Goal: Task Accomplishment & Management: Manage account settings

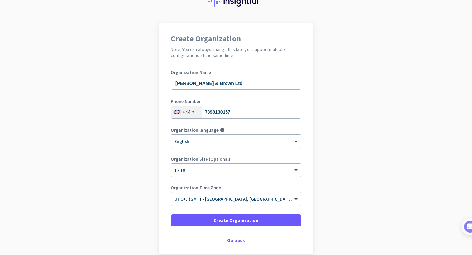
scroll to position [31, 0]
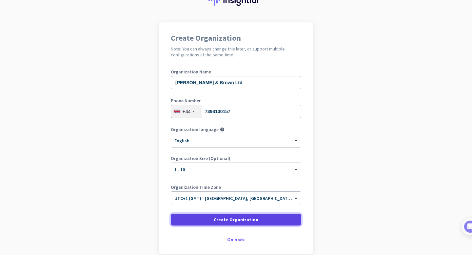
click at [227, 218] on span "Create Organization" at bounding box center [236, 219] width 45 height 7
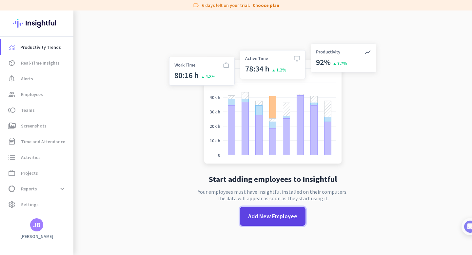
click at [262, 214] on span "Add New Employee" at bounding box center [272, 216] width 49 height 9
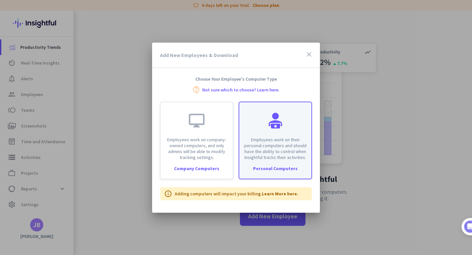
click at [273, 161] on div "Employees work on their personal computers and should have the ability to contr…" at bounding box center [275, 141] width 73 height 78
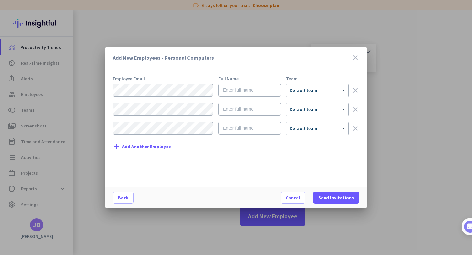
click at [319, 95] on div "× Default team" at bounding box center [317, 90] width 62 height 13
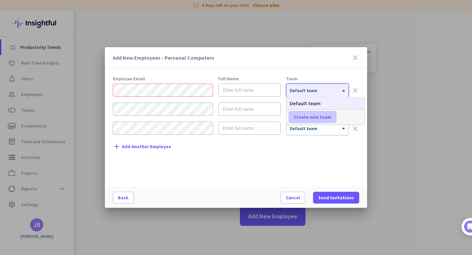
click at [311, 116] on span "Create new team" at bounding box center [312, 117] width 37 height 7
click at [310, 115] on input "text" at bounding box center [313, 117] width 48 height 12
type input "Sourcing"
click at [350, 116] on span "Save" at bounding box center [352, 117] width 10 height 6
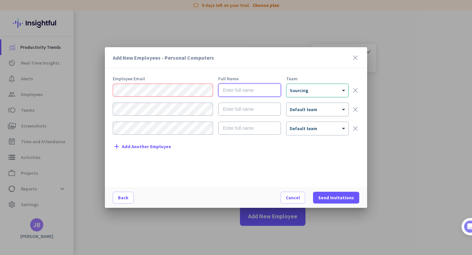
click at [222, 90] on input "text" at bounding box center [249, 90] width 63 height 13
type input "[PERSON_NAME]"
click at [318, 157] on div "Employee Email Full Name Team [PERSON_NAME] × Sourcing clear × Default team cle…" at bounding box center [239, 128] width 252 height 104
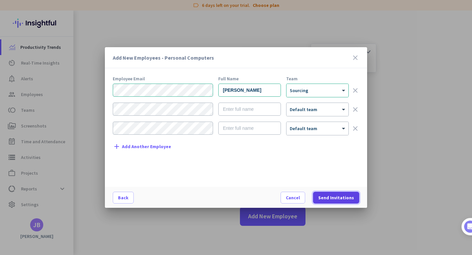
click at [337, 197] on span "Send Invitations" at bounding box center [336, 197] width 36 height 7
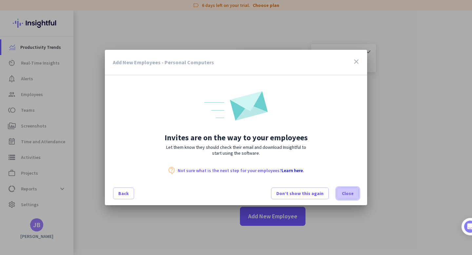
click at [352, 194] on span "Close" at bounding box center [348, 193] width 12 height 7
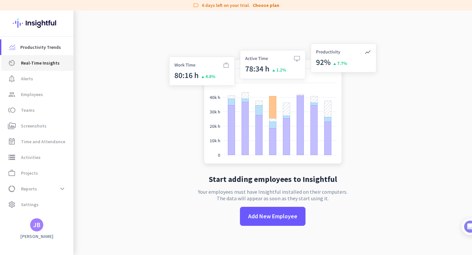
click at [39, 64] on span "Real-Time Insights" at bounding box center [40, 63] width 39 height 8
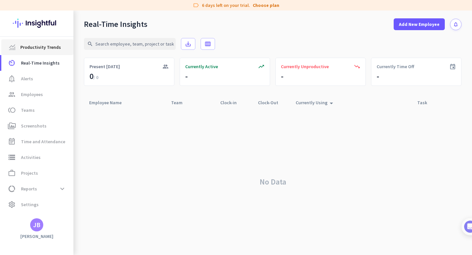
click at [34, 52] on link "Productivity Trends" at bounding box center [37, 47] width 72 height 16
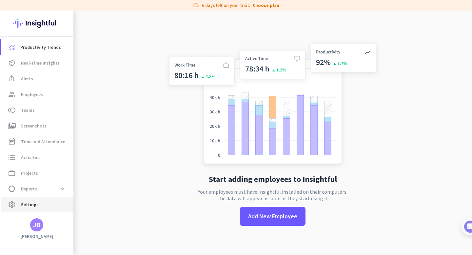
click at [22, 202] on span "Settings" at bounding box center [30, 205] width 18 height 8
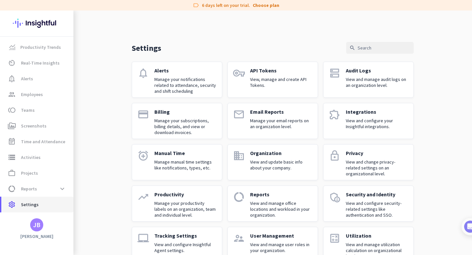
scroll to position [18, 0]
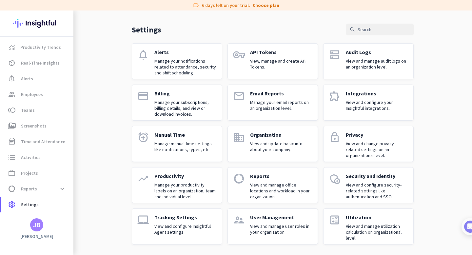
click at [169, 221] on div "Tracking Settings View and configure Insightful Agent settings." at bounding box center [185, 226] width 62 height 25
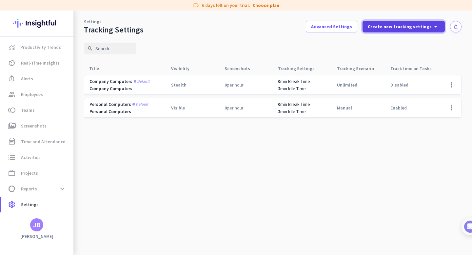
click at [411, 28] on span "Create new tracking settings" at bounding box center [400, 26] width 64 height 7
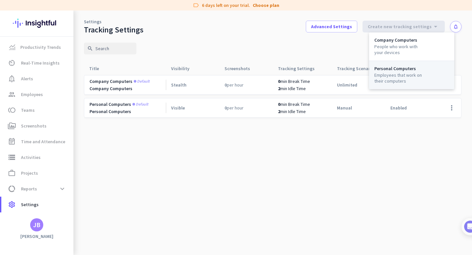
click at [391, 74] on div "Employees that work on their computers" at bounding box center [399, 78] width 50 height 12
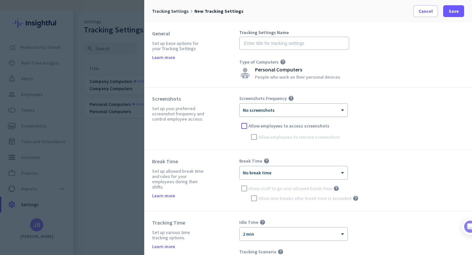
click at [271, 113] on div "× No screenshots" at bounding box center [294, 110] width 108 height 13
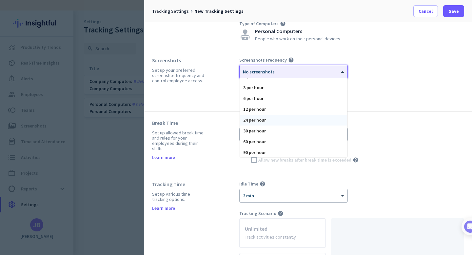
scroll to position [18, 0]
click at [261, 142] on div "60 per hour" at bounding box center [293, 141] width 107 height 11
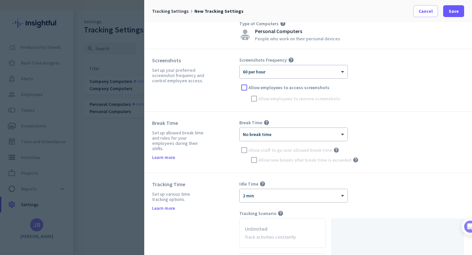
click at [379, 90] on label "Allow employees to access screenshots" at bounding box center [356, 87] width 215 height 7
click at [0, 0] on input "Allow employees to access screenshots" at bounding box center [0, 0] width 0 height 0
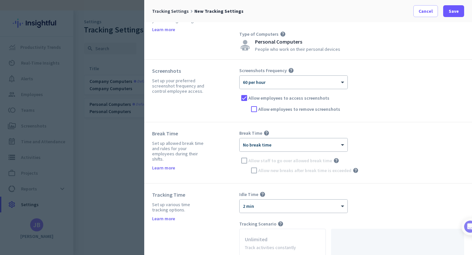
scroll to position [28, 0]
click at [293, 112] on span "Allow employees to remove screenshots" at bounding box center [299, 109] width 82 height 7
click at [0, 0] on input "Allow employees to remove screenshots" at bounding box center [0, 0] width 0 height 0
click at [288, 109] on span "Allow employees to remove screenshots" at bounding box center [299, 109] width 82 height 7
click at [0, 0] on input "Allow employees to remove screenshots" at bounding box center [0, 0] width 0 height 0
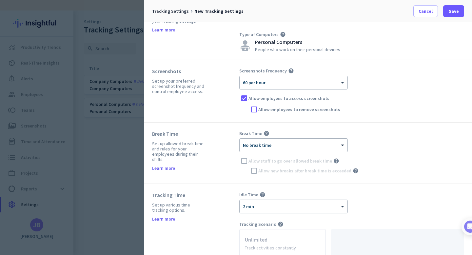
click at [278, 101] on span "Allow employees to access screenshots" at bounding box center [288, 98] width 81 height 7
click at [0, 0] on input "Allow employees to access screenshots" at bounding box center [0, 0] width 0 height 0
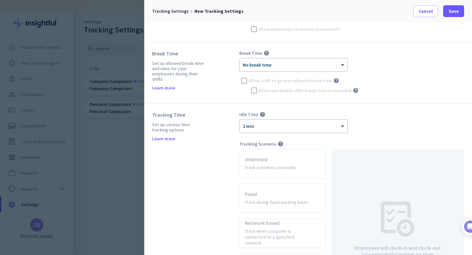
scroll to position [102, 0]
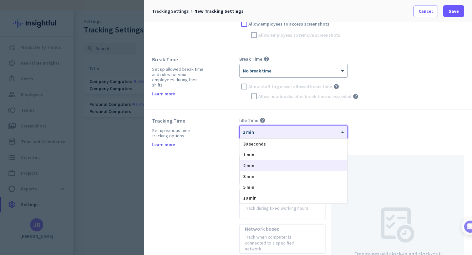
click at [275, 127] on div at bounding box center [294, 130] width 108 height 6
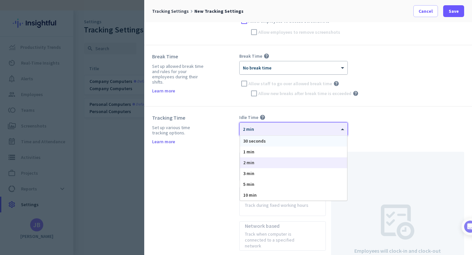
scroll to position [106, 0]
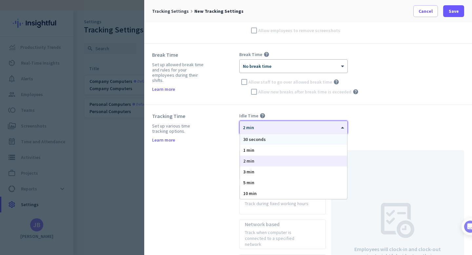
click at [262, 66] on div at bounding box center [294, 64] width 108 height 6
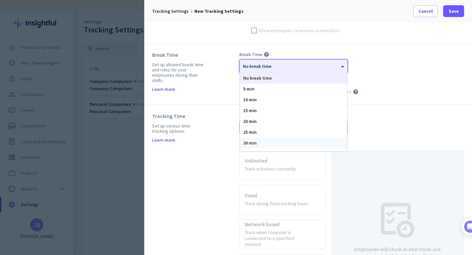
click at [254, 141] on span "30 min" at bounding box center [249, 143] width 13 height 6
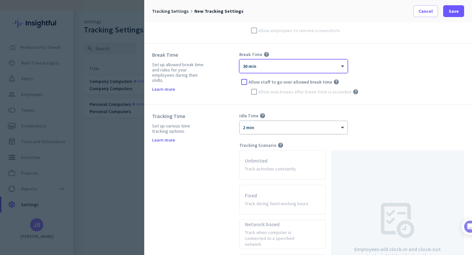
click at [259, 128] on div "× 2 min" at bounding box center [290, 128] width 100 height 6
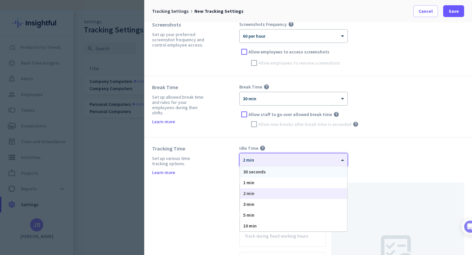
scroll to position [69, 0]
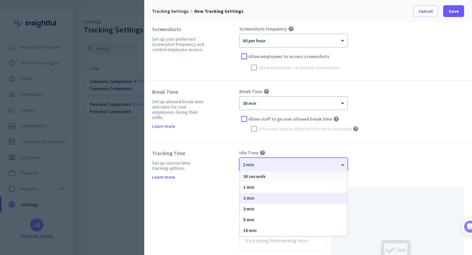
click at [241, 131] on div "Allow new breaks after break time is exceeded help" at bounding box center [351, 129] width 225 height 10
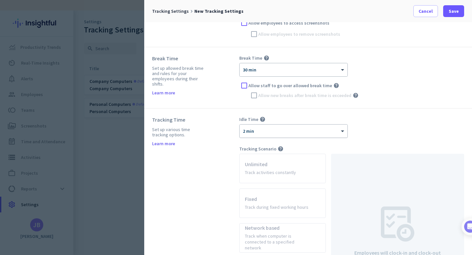
scroll to position [116, 0]
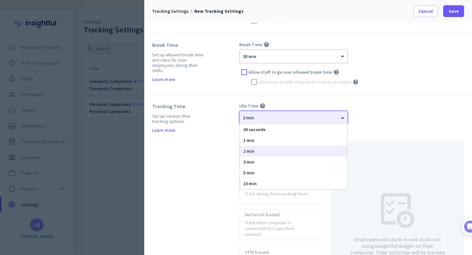
click at [254, 119] on div "× 2 min" at bounding box center [290, 118] width 100 height 6
click at [251, 150] on span "2 min" at bounding box center [248, 151] width 11 height 6
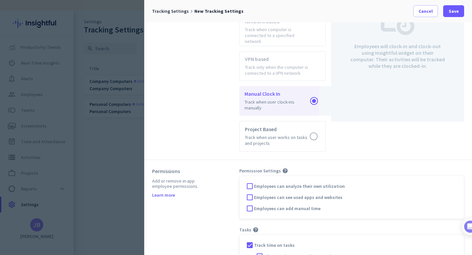
scroll to position [323, 0]
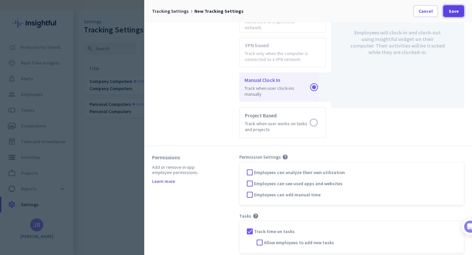
click at [458, 11] on span "Save" at bounding box center [454, 11] width 10 height 7
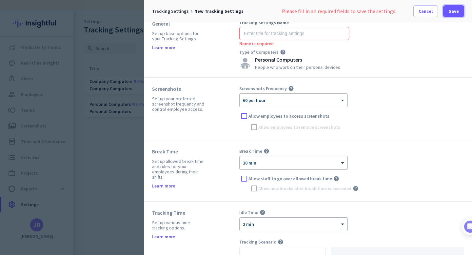
scroll to position [0, 0]
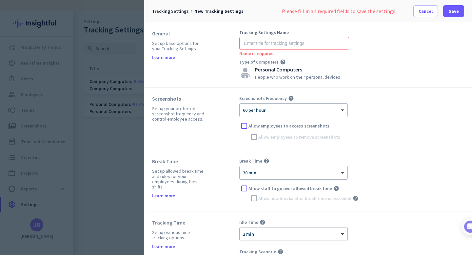
click at [259, 51] on span "Name is required" at bounding box center [256, 53] width 34 height 6
click at [259, 45] on input "text" at bounding box center [294, 43] width 110 height 13
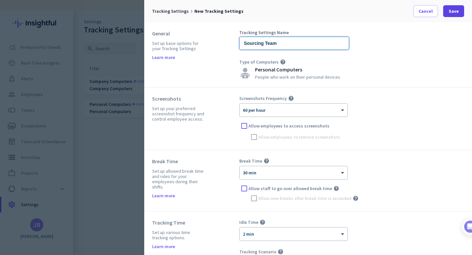
type input "Sourcing Team"
click at [452, 12] on span "Save" at bounding box center [454, 11] width 10 height 7
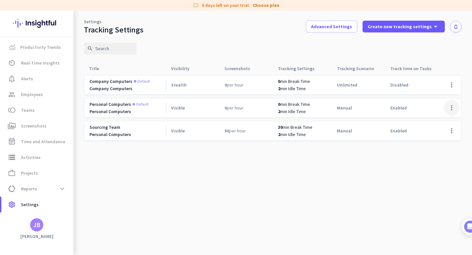
click at [452, 108] on span at bounding box center [452, 108] width 16 height 16
click at [428, 120] on span "Edit" at bounding box center [427, 122] width 8 height 6
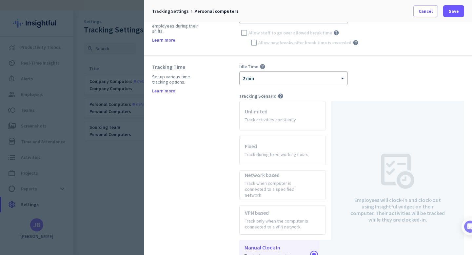
scroll to position [132, 0]
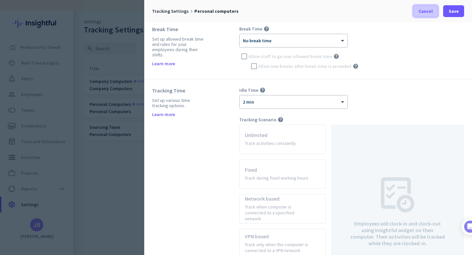
click at [430, 11] on span "Cancel" at bounding box center [425, 11] width 14 height 7
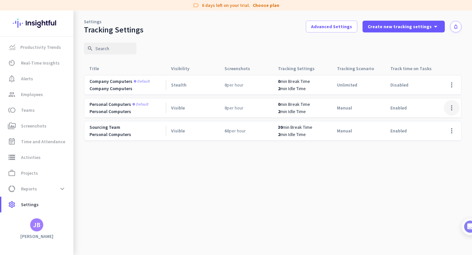
click at [453, 111] on span at bounding box center [452, 108] width 16 height 16
click at [442, 118] on span "Edit" at bounding box center [438, 121] width 31 height 7
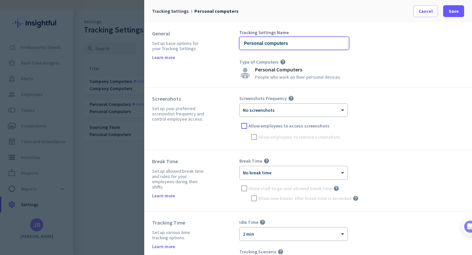
drag, startPoint x: 295, startPoint y: 48, endPoint x: 204, endPoint y: 32, distance: 92.2
click at [207, 35] on div "General Set up base options for your Tracking Settings Learn more Tracking Sett…" at bounding box center [308, 54] width 328 height 65
click at [251, 105] on div at bounding box center [294, 108] width 108 height 6
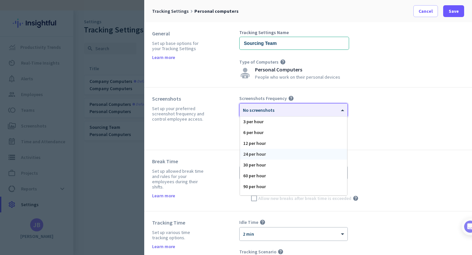
scroll to position [22, 0]
click at [265, 175] on div "60 per hour" at bounding box center [293, 175] width 107 height 11
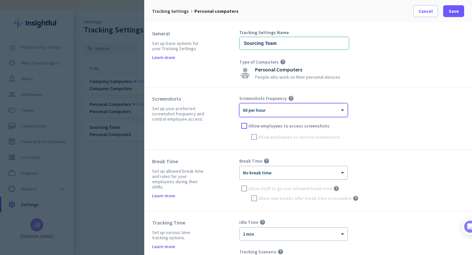
click at [260, 172] on div at bounding box center [294, 171] width 108 height 6
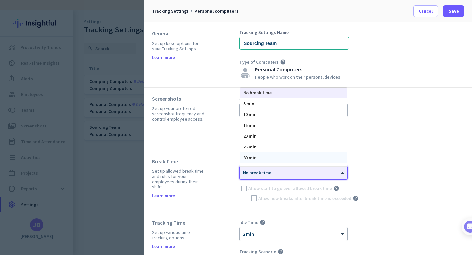
click at [255, 158] on span "30 min" at bounding box center [249, 158] width 13 height 6
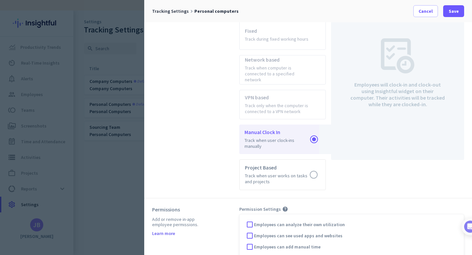
scroll to position [323, 0]
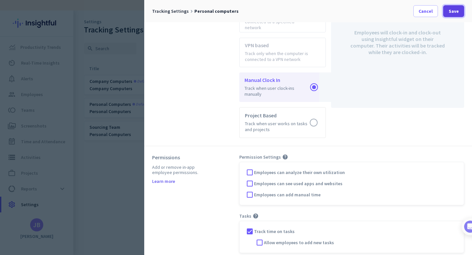
click at [451, 11] on span "Save" at bounding box center [454, 11] width 10 height 7
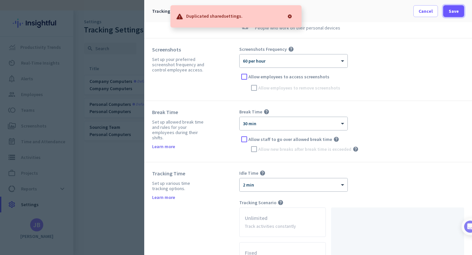
scroll to position [0, 0]
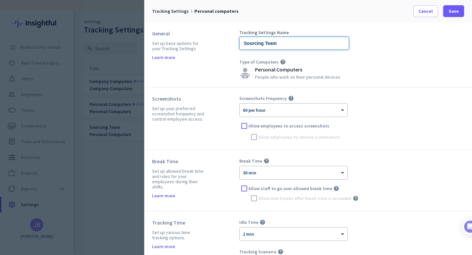
click at [288, 46] on input "Sourcing Team" at bounding box center [294, 43] width 110 height 13
type input "Sourcing Teams"
click at [460, 12] on span at bounding box center [453, 11] width 21 height 16
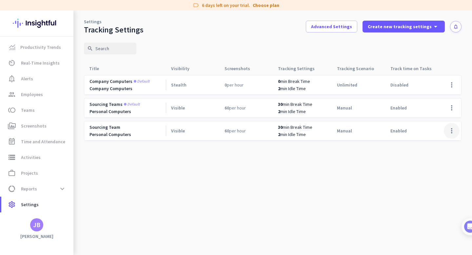
click at [447, 131] on span at bounding box center [452, 131] width 16 height 16
click at [434, 154] on span "Remove Settings" at bounding box center [436, 157] width 35 height 6
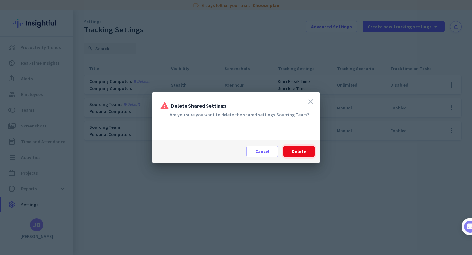
click at [301, 154] on span "Delete" at bounding box center [299, 151] width 14 height 7
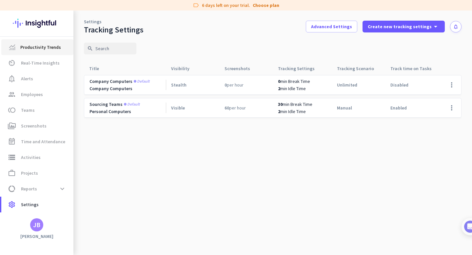
click at [26, 46] on span "Productivity Trends" at bounding box center [40, 47] width 41 height 8
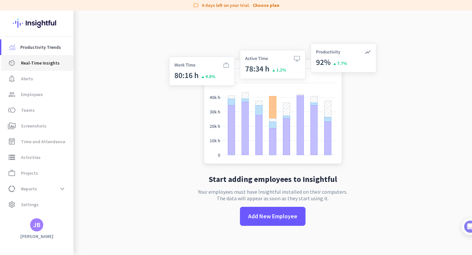
click at [44, 67] on span "Real-Time Insights" at bounding box center [40, 63] width 39 height 8
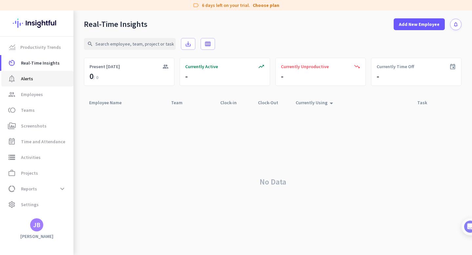
click at [44, 79] on span "notification_important Alerts" at bounding box center [38, 79] width 62 height 8
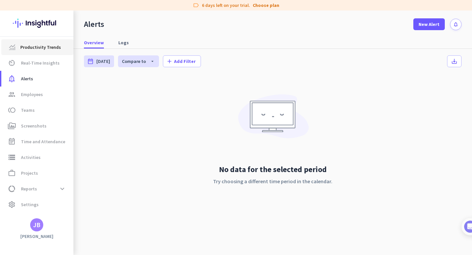
click at [40, 49] on span "Productivity Trends" at bounding box center [40, 47] width 41 height 8
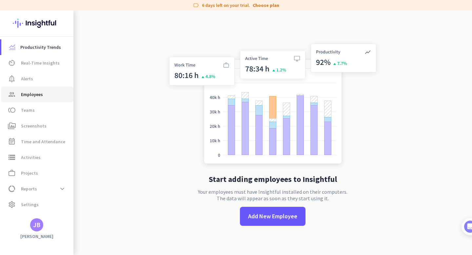
click at [31, 88] on link "group Employees" at bounding box center [37, 95] width 72 height 16
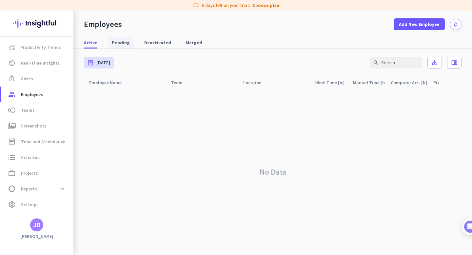
click at [109, 42] on link "Pending" at bounding box center [121, 43] width 26 height 12
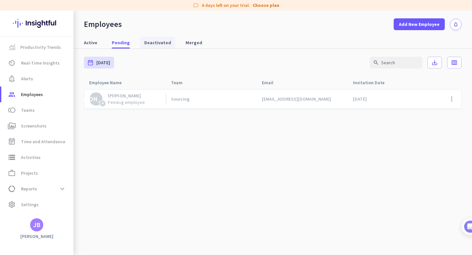
click at [162, 41] on span "Deactivated" at bounding box center [157, 42] width 27 height 7
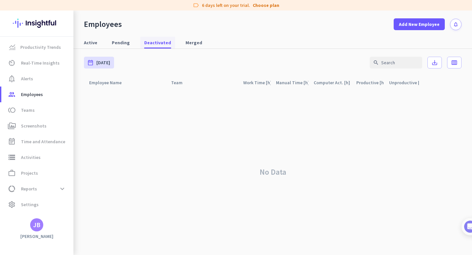
click at [144, 41] on span "Deactivated" at bounding box center [157, 42] width 27 height 7
click at [112, 47] on span "Pending" at bounding box center [121, 43] width 18 height 12
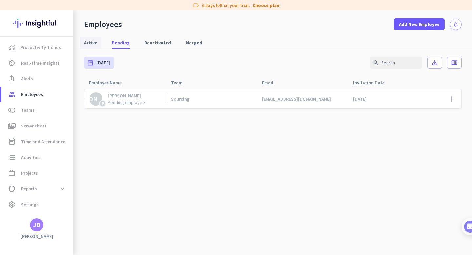
click at [85, 40] on span "Active" at bounding box center [90, 42] width 13 height 7
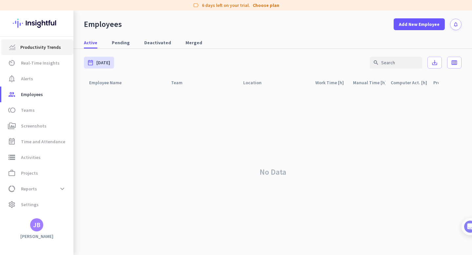
click at [51, 52] on link "Productivity Trends" at bounding box center [37, 47] width 72 height 16
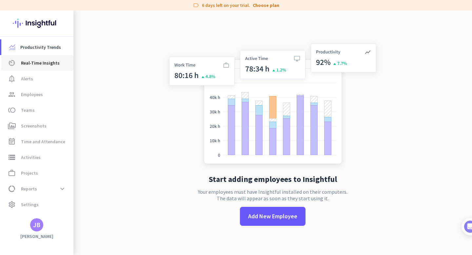
click at [48, 62] on span "Real-Time Insights" at bounding box center [40, 63] width 39 height 8
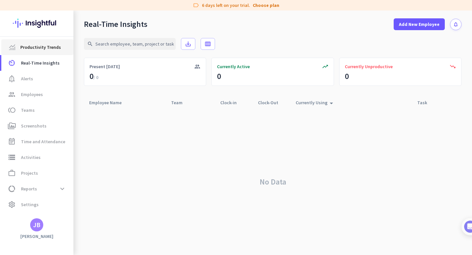
click at [51, 43] on span "Productivity Trends" at bounding box center [40, 47] width 41 height 8
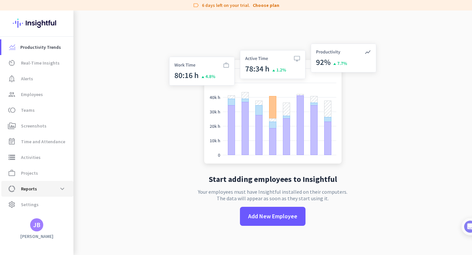
click at [30, 182] on link "data_usage Reports expand_more" at bounding box center [37, 189] width 72 height 16
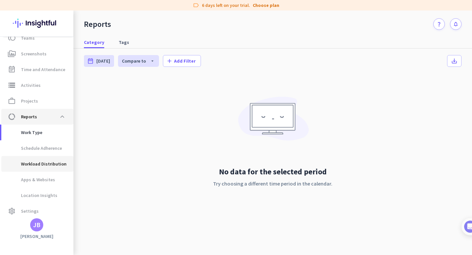
scroll to position [75, 0]
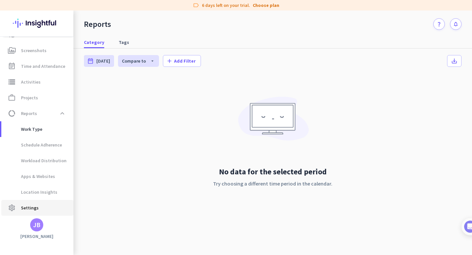
click at [31, 208] on span "Settings" at bounding box center [30, 208] width 18 height 8
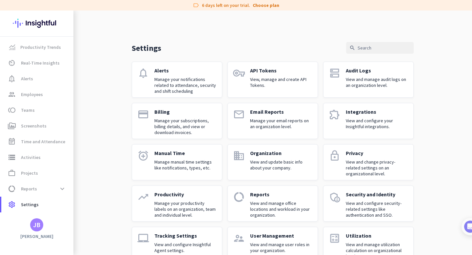
click at [174, 74] on div "Alerts Manage your notifications related to attendance, security and shift sche…" at bounding box center [185, 79] width 62 height 25
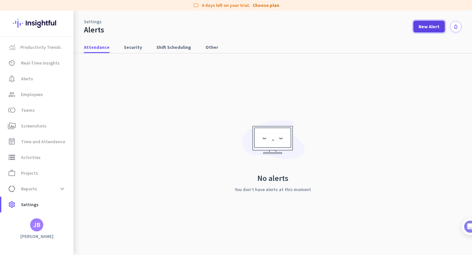
click at [433, 28] on span "New Alert" at bounding box center [428, 26] width 21 height 7
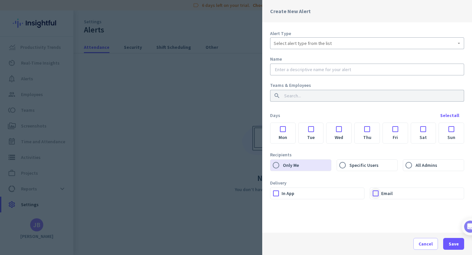
click at [378, 195] on div at bounding box center [375, 193] width 11 height 11
click at [283, 133] on label "Mon" at bounding box center [282, 137] width 25 height 11
click at [0, 0] on input "Mon" at bounding box center [0, 0] width 0 height 0
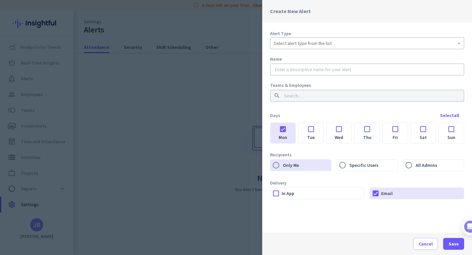
click at [393, 128] on div at bounding box center [395, 127] width 25 height 9
click at [375, 128] on div at bounding box center [367, 127] width 25 height 9
click at [347, 128] on div at bounding box center [338, 127] width 25 height 9
click at [310, 134] on label "Tue" at bounding box center [311, 137] width 25 height 11
click at [0, 0] on input "Tue" at bounding box center [0, 0] width 0 height 0
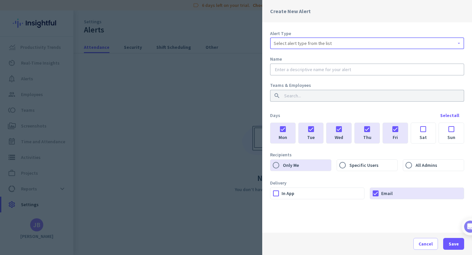
click at [297, 45] on span "Select alert type from the list" at bounding box center [303, 43] width 58 height 7
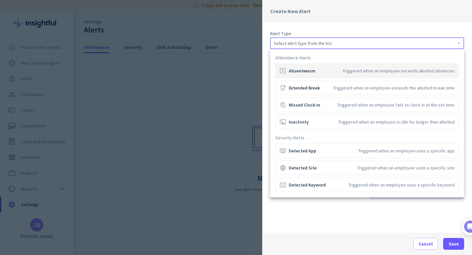
click at [299, 73] on div "cancel_presentation Absenteeism" at bounding box center [298, 71] width 36 height 7
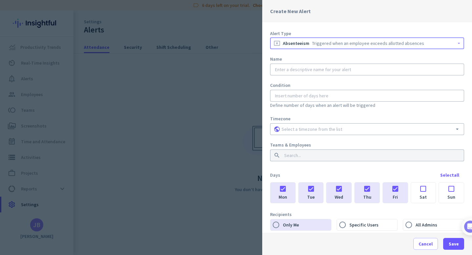
click at [307, 43] on div "cancel_presentation Absenteeism" at bounding box center [292, 43] width 36 height 7
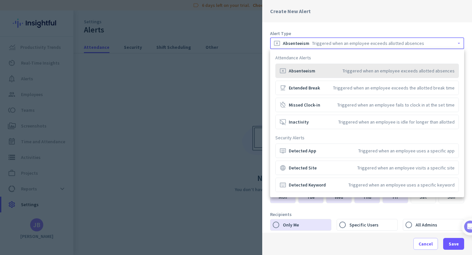
click at [325, 71] on div "cancel_presentation Absenteeism Triggered when an employee exceeds allotted abs…" at bounding box center [367, 71] width 175 height 7
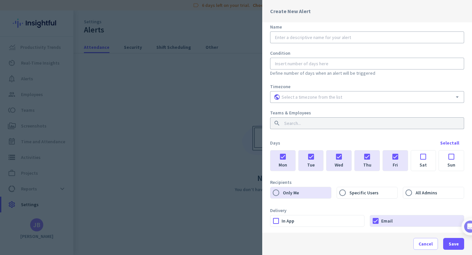
scroll to position [30, 0]
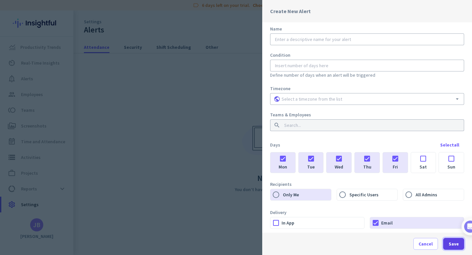
click at [454, 246] on span "Save" at bounding box center [454, 244] width 10 height 7
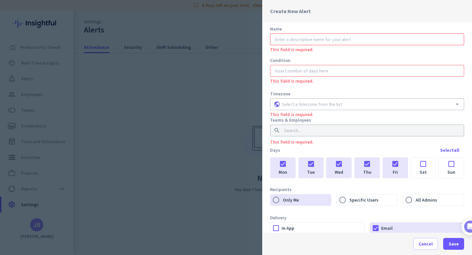
click at [310, 42] on input "text" at bounding box center [367, 39] width 187 height 7
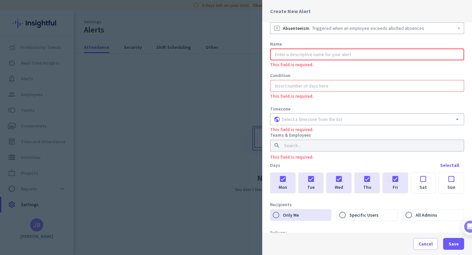
scroll to position [0, 0]
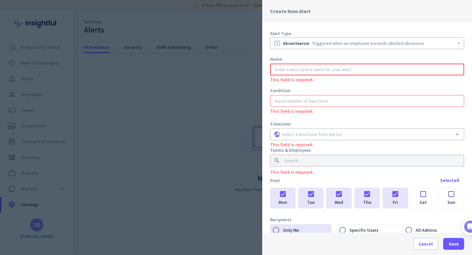
click at [305, 71] on input "text" at bounding box center [367, 69] width 187 height 7
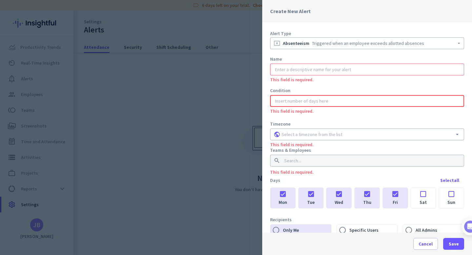
click at [317, 102] on input "number" at bounding box center [367, 101] width 187 height 7
click at [427, 250] on span at bounding box center [426, 244] width 24 height 16
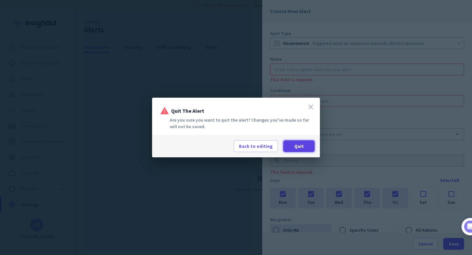
click at [300, 151] on span at bounding box center [298, 146] width 31 height 16
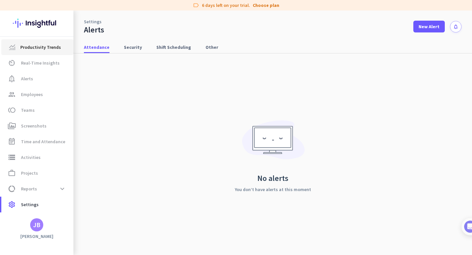
click at [53, 43] on link "Productivity Trends" at bounding box center [37, 47] width 72 height 16
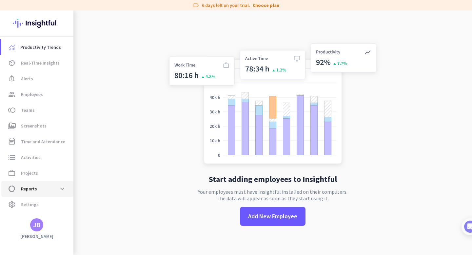
click at [28, 186] on span "Reports" at bounding box center [29, 189] width 16 height 8
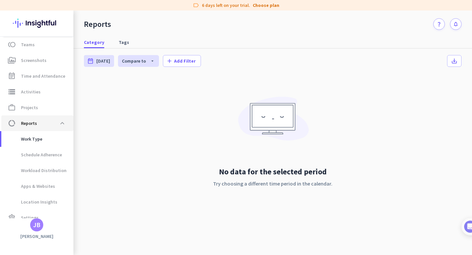
scroll to position [75, 0]
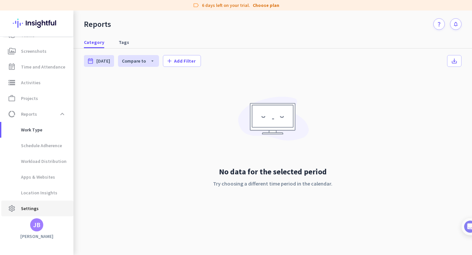
click at [29, 205] on span "Settings" at bounding box center [30, 208] width 18 height 8
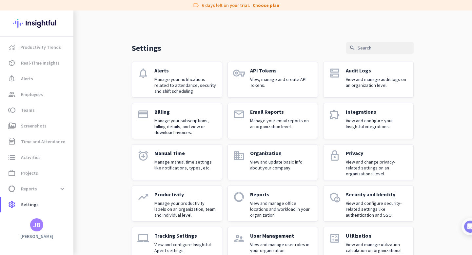
click at [266, 120] on p "Manage your email reports on an organization level." at bounding box center [281, 124] width 62 height 12
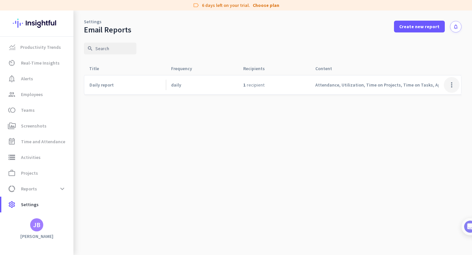
click at [454, 85] on span at bounding box center [452, 85] width 16 height 16
click at [430, 96] on span "Edit" at bounding box center [427, 99] width 8 height 6
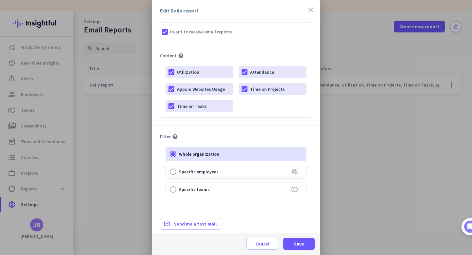
scroll to position [133, 0]
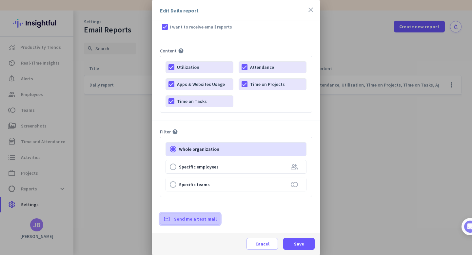
click at [190, 222] on span "Send me a test mail" at bounding box center [195, 219] width 43 height 7
click at [307, 10] on icon "close" at bounding box center [311, 10] width 8 height 8
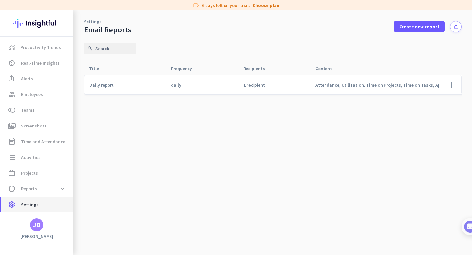
click at [33, 203] on span "Settings" at bounding box center [30, 205] width 18 height 8
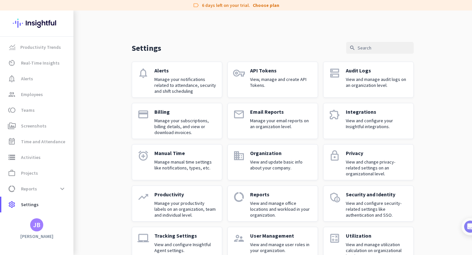
click at [174, 117] on div "Billing Manage your subscriptions, billing details, and view or download invoic…" at bounding box center [185, 120] width 62 height 25
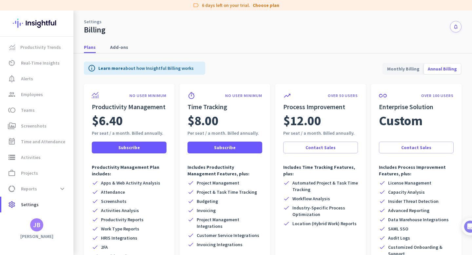
click at [410, 73] on span "Monthly Billing" at bounding box center [403, 69] width 40 height 16
click at [462, 65] on mat-tab-nav-panel "info Learn more about how Insightful Billing works Monthly Billing Annual Billi…" at bounding box center [272, 176] width 398 height 247
click at [458, 65] on span "Annual Billing" at bounding box center [442, 69] width 37 height 16
click at [429, 65] on span "Annual Billing" at bounding box center [442, 69] width 37 height 16
click at [422, 65] on span "Monthly Billing" at bounding box center [403, 69] width 40 height 16
